Goal: Task Accomplishment & Management: Complete application form

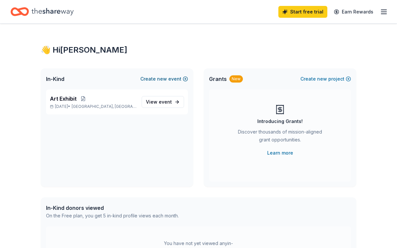
click at [172, 78] on button "Create new event" at bounding box center [164, 79] width 48 height 8
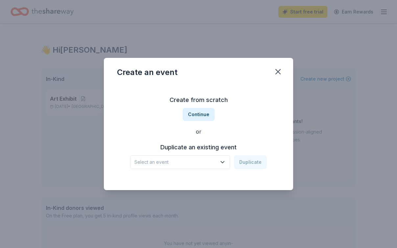
click at [170, 162] on span "Select an event" at bounding box center [175, 162] width 82 height 8
click at [202, 113] on div "Create from scratch Continue or Duplicate an existing event Select an event Dup…" at bounding box center [198, 131] width 163 height 95
click at [198, 113] on button "Continue" at bounding box center [199, 114] width 32 height 13
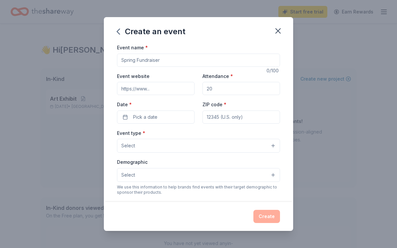
click at [166, 61] on input "Event name *" at bounding box center [198, 60] width 163 height 13
drag, startPoint x: 165, startPoint y: 61, endPoint x: 107, endPoint y: 60, distance: 58.5
click at [107, 60] on div "Event name * 0 /100 Event website Attendance * Date * Pick a date ZIP code * Ev…" at bounding box center [198, 122] width 189 height 158
click at [205, 59] on input "Event name *" at bounding box center [198, 60] width 163 height 13
type input "Non-profit film screenings fundraiser"
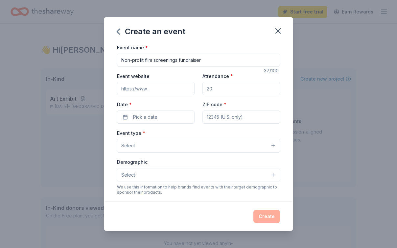
click at [155, 90] on input "Event website" at bounding box center [156, 88] width 78 height 13
type input "[DOMAIN_NAME]"
click at [226, 90] on input "Attendance *" at bounding box center [242, 88] width 78 height 13
drag, startPoint x: 223, startPoint y: 91, endPoint x: 194, endPoint y: 89, distance: 29.0
click at [194, 89] on div "Event website [DOMAIN_NAME] Attendance * Date * Pick a date ZIP code *" at bounding box center [198, 98] width 163 height 52
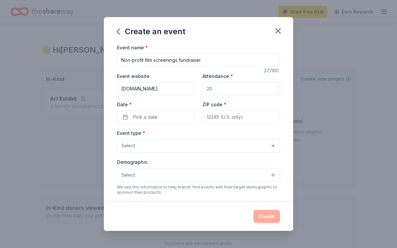
click at [209, 91] on input "Attendance *" at bounding box center [242, 88] width 78 height 13
click at [228, 91] on input "Attendance *" at bounding box center [242, 88] width 78 height 13
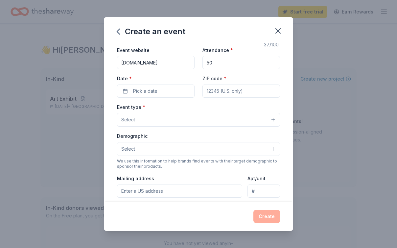
scroll to position [30, 0]
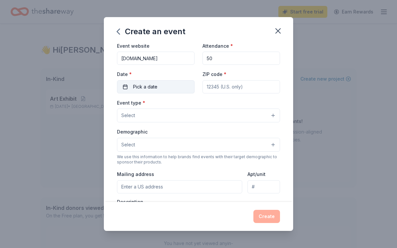
type input "50"
click at [152, 88] on span "Pick a date" at bounding box center [145, 87] width 24 height 8
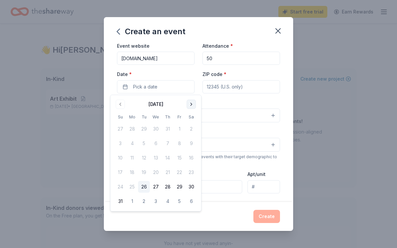
click at [190, 105] on button "Go to next month" at bounding box center [191, 104] width 9 height 9
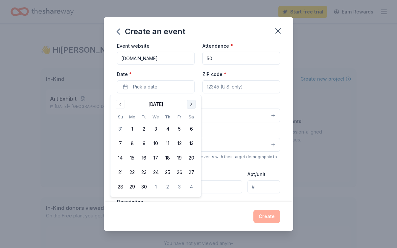
click at [190, 105] on button "Go to next month" at bounding box center [191, 104] width 9 height 9
click at [192, 158] on button "15" at bounding box center [191, 158] width 12 height 12
click at [285, 88] on div "Event name * Non-profit film screenings fundraiser 37 /100 Event website [DOMAI…" at bounding box center [198, 122] width 189 height 158
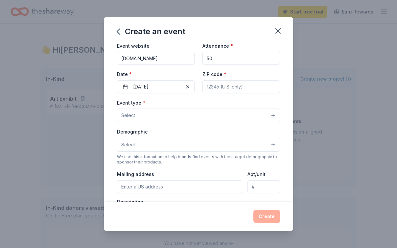
click at [236, 87] on input "ZIP code *" at bounding box center [242, 86] width 78 height 13
type input "30707"
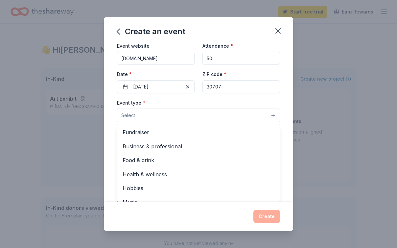
click at [272, 114] on button "Select" at bounding box center [198, 116] width 163 height 14
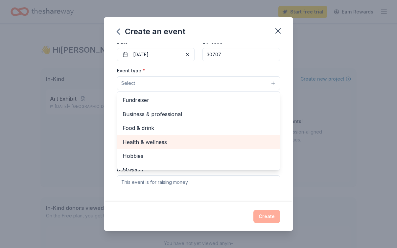
scroll to position [22, 0]
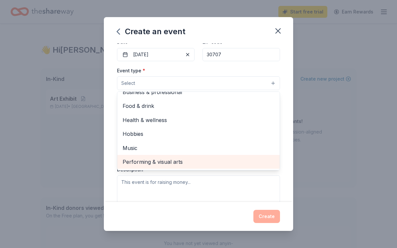
click at [173, 163] on span "Performing & visual arts" at bounding box center [199, 162] width 152 height 9
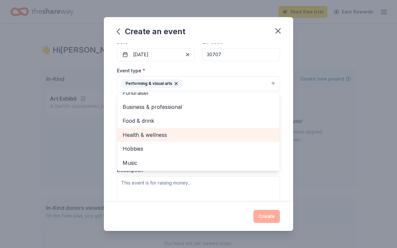
scroll to position [0, 0]
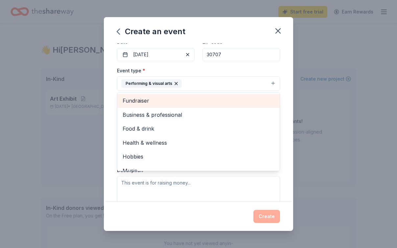
click at [140, 98] on span "Fundraiser" at bounding box center [199, 100] width 152 height 9
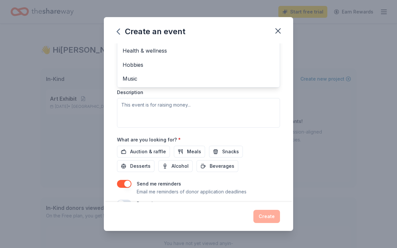
scroll to position [141, 0]
click at [286, 136] on div "Event name * Non-profit film screenings fundraiser 37 /100 Event website [DOMAI…" at bounding box center [198, 122] width 189 height 158
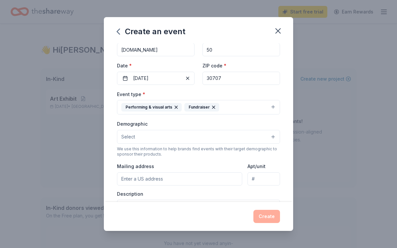
scroll to position [41, 0]
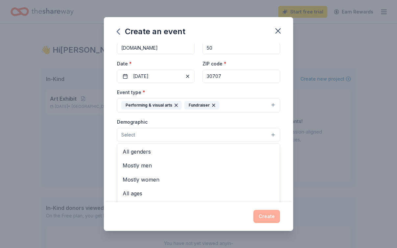
click at [272, 134] on button "Select" at bounding box center [198, 135] width 163 height 14
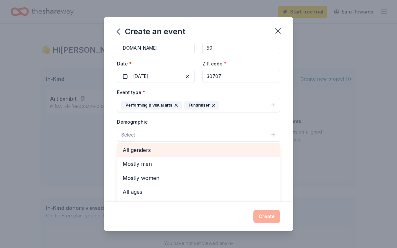
scroll to position [1, 0]
click at [145, 147] on span "All genders" at bounding box center [199, 150] width 152 height 9
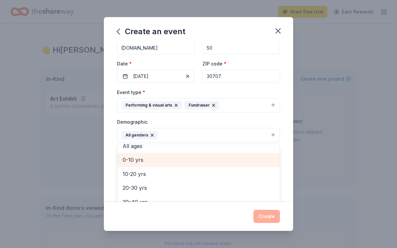
scroll to position [17, 0]
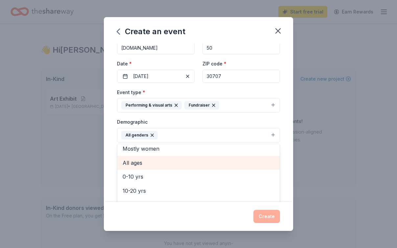
click at [134, 160] on span "All ages" at bounding box center [199, 162] width 152 height 9
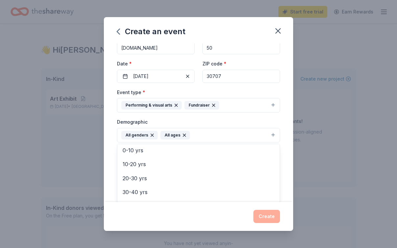
scroll to position [32, 0]
click at [183, 134] on icon "button" at bounding box center [184, 135] width 3 height 3
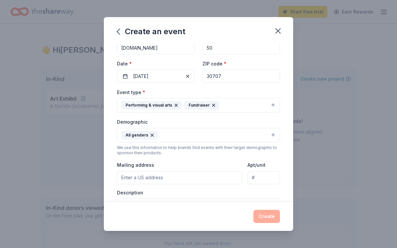
click at [174, 135] on button "All genders" at bounding box center [198, 135] width 163 height 14
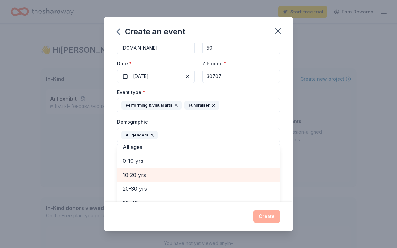
scroll to position [43, 0]
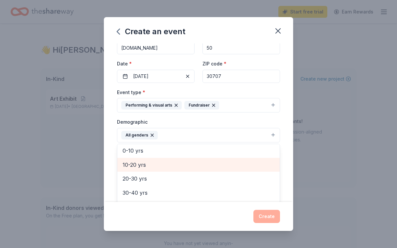
click at [144, 165] on span "10-20 yrs" at bounding box center [199, 164] width 152 height 9
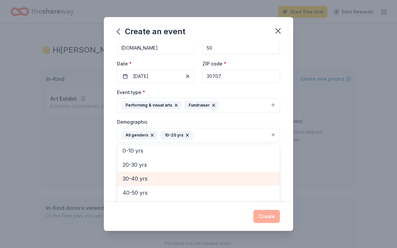
click at [140, 177] on span "30-40 yrs" at bounding box center [199, 178] width 152 height 9
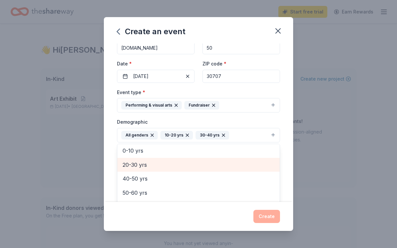
click at [139, 160] on span "20-30 yrs" at bounding box center [199, 164] width 152 height 9
click at [137, 165] on span "40-50 yrs" at bounding box center [199, 164] width 152 height 9
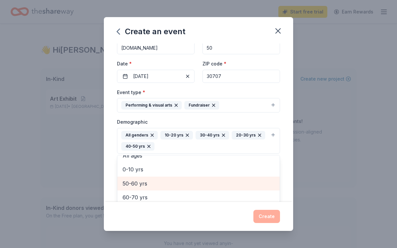
click at [136, 181] on span "50-60 yrs" at bounding box center [199, 183] width 152 height 9
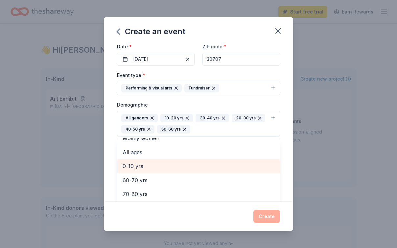
scroll to position [61, 0]
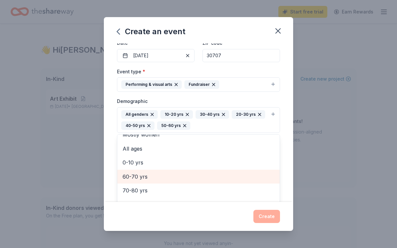
click at [131, 175] on span "60-70 yrs" at bounding box center [199, 176] width 152 height 9
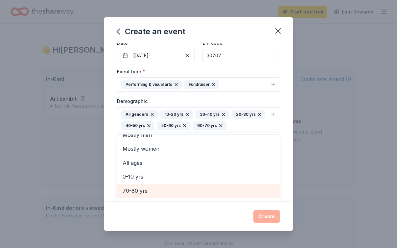
click at [136, 190] on span "70-80 yrs" at bounding box center [199, 190] width 152 height 9
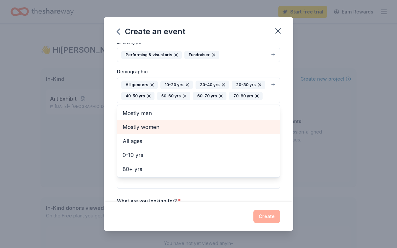
scroll to position [95, 0]
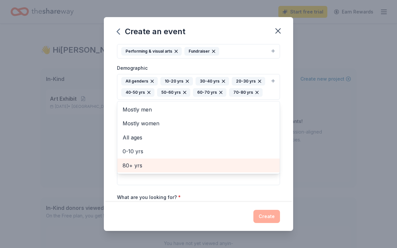
click at [136, 163] on span "80+ yrs" at bounding box center [199, 165] width 152 height 9
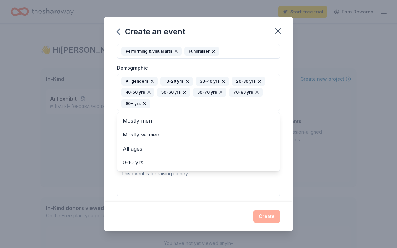
click at [284, 63] on div "Event name * Non-profit film screenings fundraiser 37 /100 Event website [DOMAI…" at bounding box center [198, 122] width 189 height 158
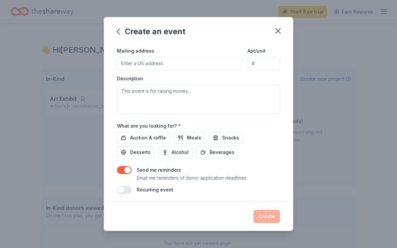
scroll to position [180, 0]
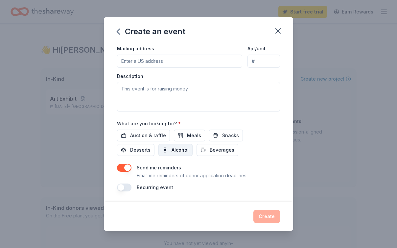
click at [172, 150] on span "Alcohol" at bounding box center [180, 150] width 17 height 8
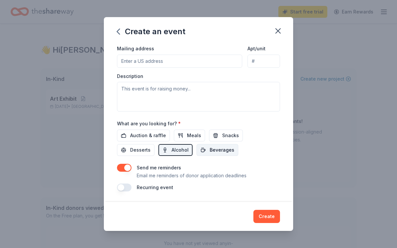
click at [210, 150] on span "Beverages" at bounding box center [222, 150] width 25 height 8
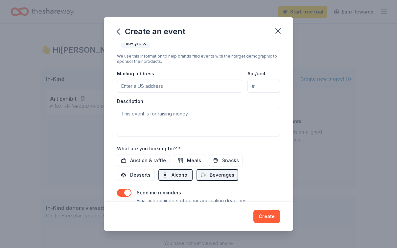
scroll to position [156, 0]
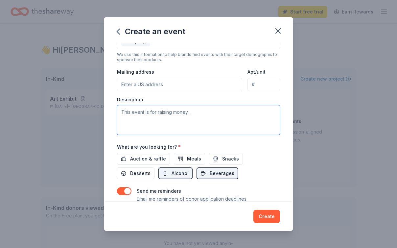
click at [134, 111] on textarea at bounding box center [198, 120] width 163 height 30
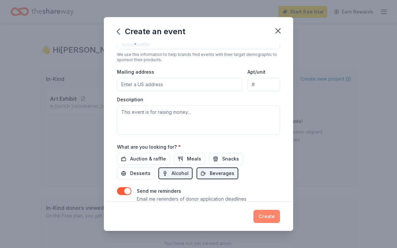
click at [270, 217] on button "Create" at bounding box center [267, 216] width 27 height 13
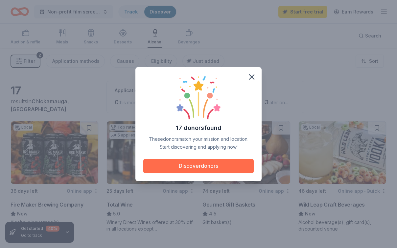
click at [198, 166] on button "Discover donors" at bounding box center [198, 166] width 110 height 14
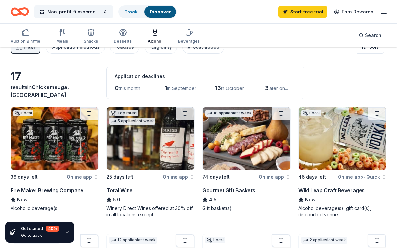
scroll to position [2, 0]
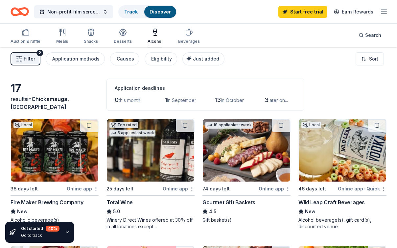
click at [171, 189] on div "Online app" at bounding box center [179, 188] width 32 height 8
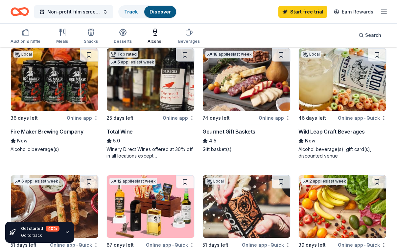
scroll to position [74, 0]
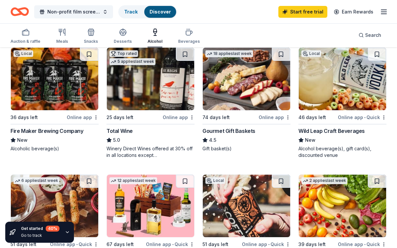
click at [351, 117] on div "Online app • Quick" at bounding box center [362, 117] width 49 height 8
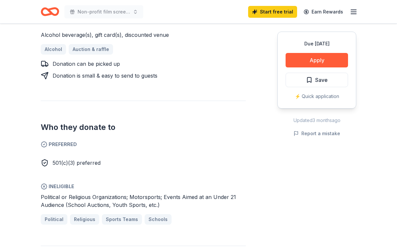
scroll to position [296, 0]
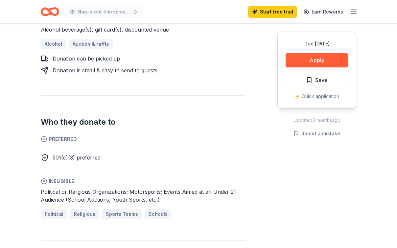
click at [63, 138] on span "Preferred" at bounding box center [143, 139] width 205 height 8
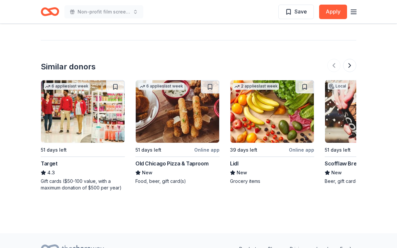
scroll to position [658, 0]
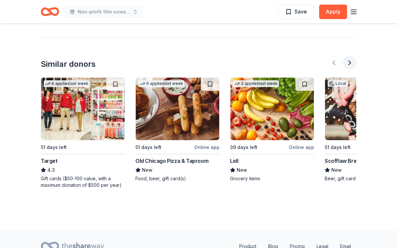
click at [350, 61] on button at bounding box center [349, 62] width 13 height 13
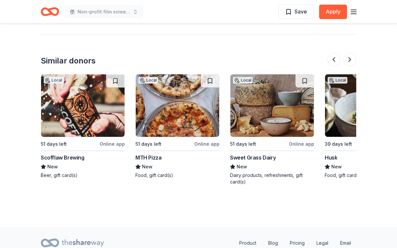
scroll to position [661, 0]
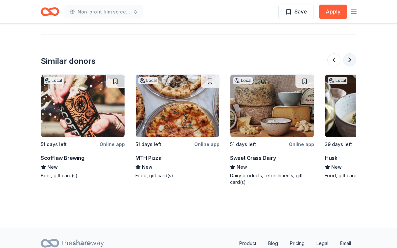
click at [350, 60] on button at bounding box center [349, 59] width 13 height 13
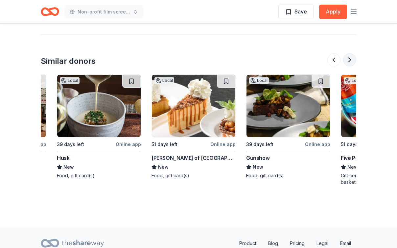
scroll to position [0, 568]
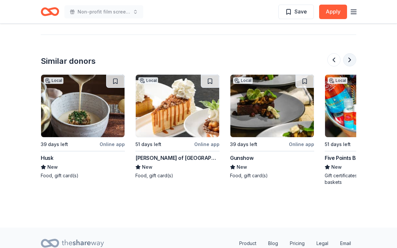
click at [349, 61] on button at bounding box center [349, 59] width 13 height 13
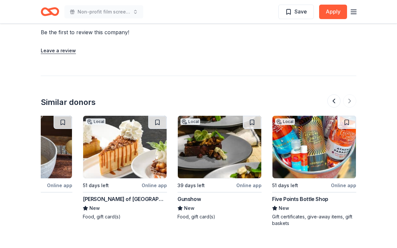
scroll to position [606, 0]
